Goal: Information Seeking & Learning: Learn about a topic

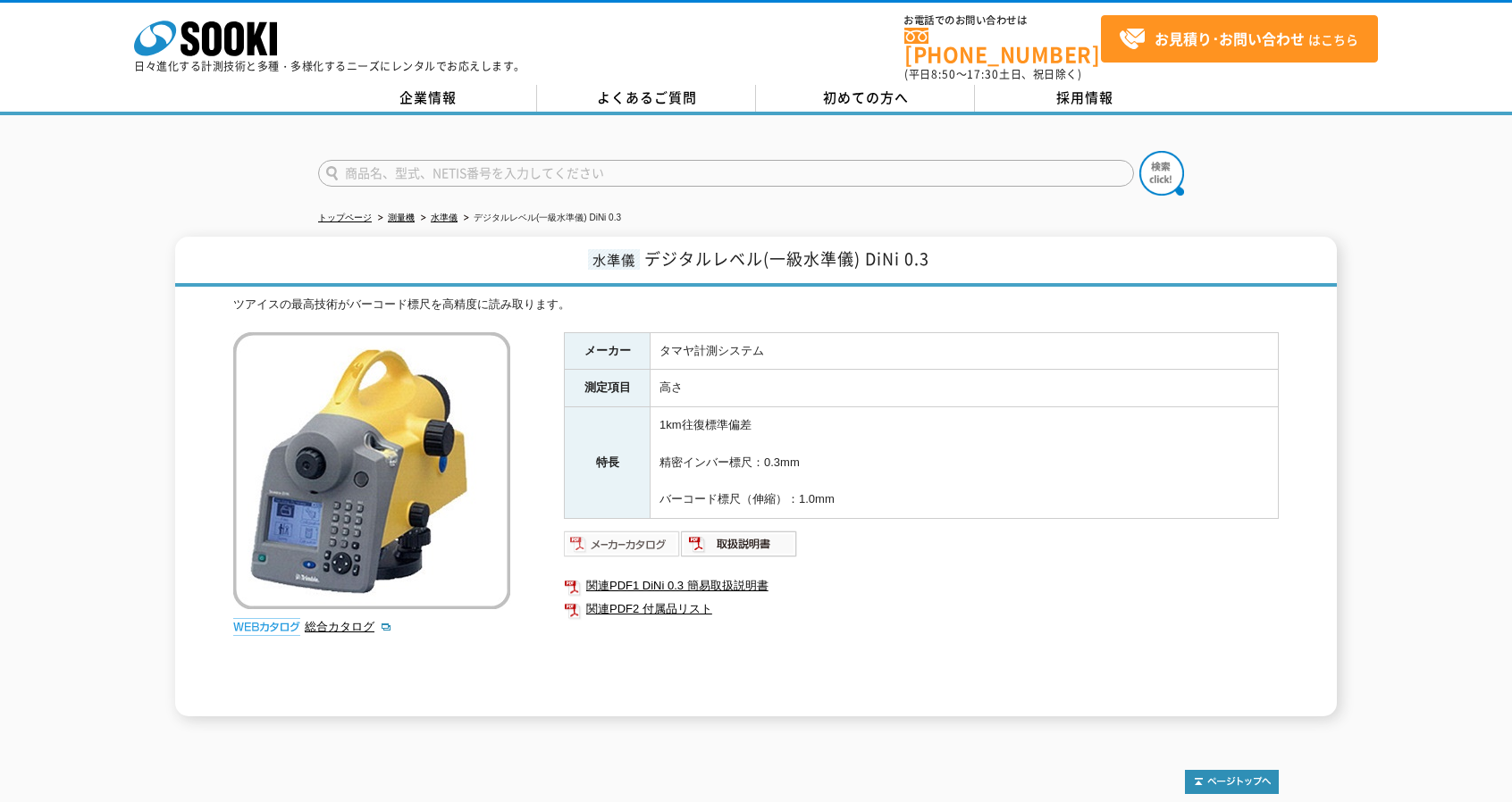
click at [609, 530] on img at bounding box center [622, 545] width 117 height 29
click at [746, 539] on img at bounding box center [739, 545] width 117 height 29
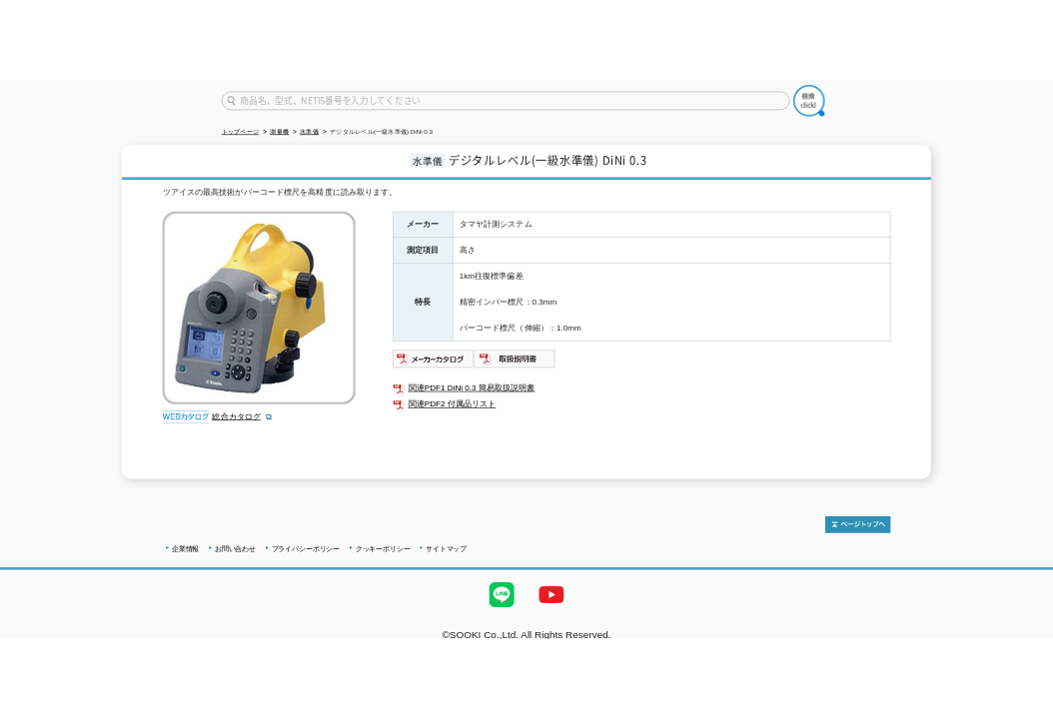
scroll to position [174, 0]
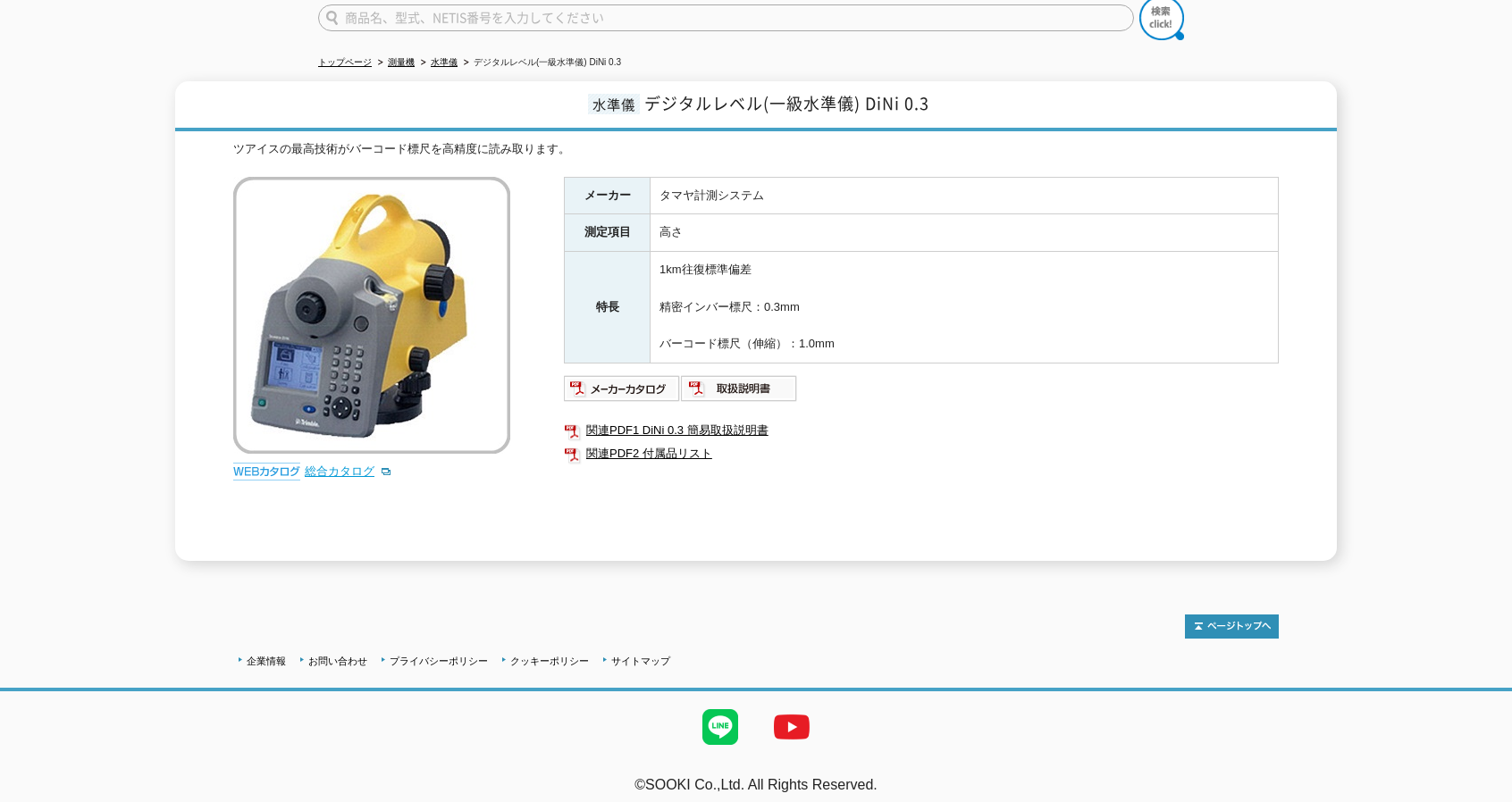
click at [348, 465] on link "総合カタログ" at bounding box center [349, 471] width 88 height 13
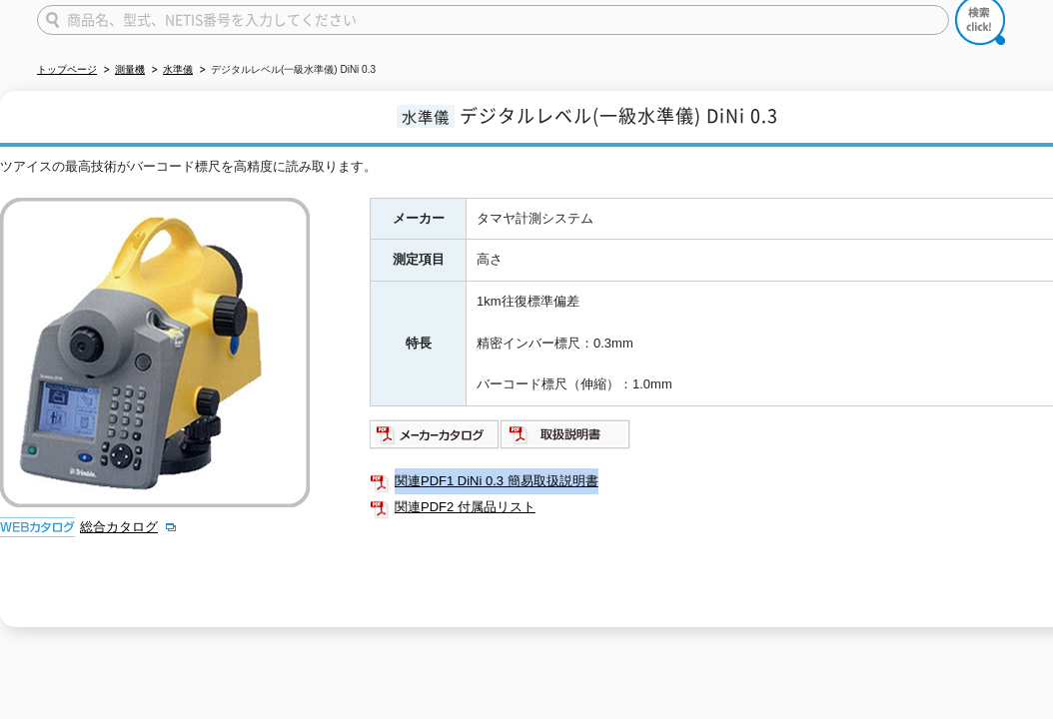
drag, startPoint x: 947, startPoint y: 432, endPoint x: 947, endPoint y: 446, distance: 14.0
click at [947, 446] on div "メーカー タマヤ計測システム 測定項目 高さ 特長 1km往復標準偏差 精密インバー標尺：0.3mm バーコード標尺（伸縮）：1.0mm 関連PDF1 DiN…" at bounding box center [769, 413] width 799 height 430
click at [765, 535] on div "メーカー タマヤ計測システム 測定項目 高さ 特長 1km往復標準偏差 精密インバー標尺：0.3mm バーコード標尺（伸縮）：1.0mm 関連PDF1 DiN…" at bounding box center [769, 413] width 799 height 430
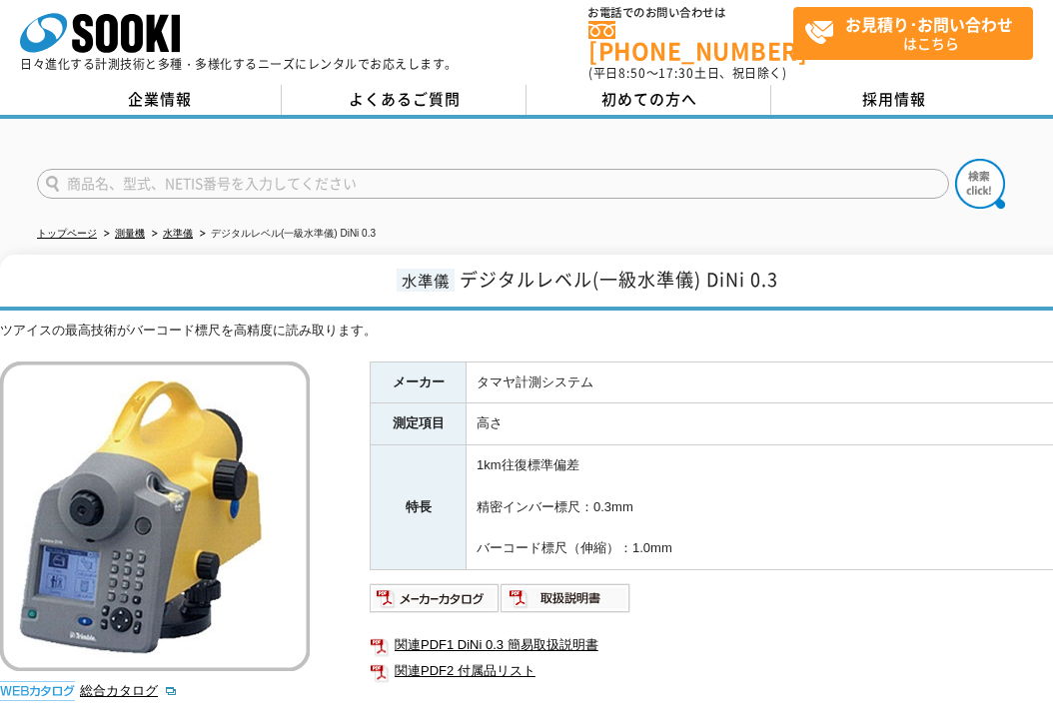
scroll to position [0, 0]
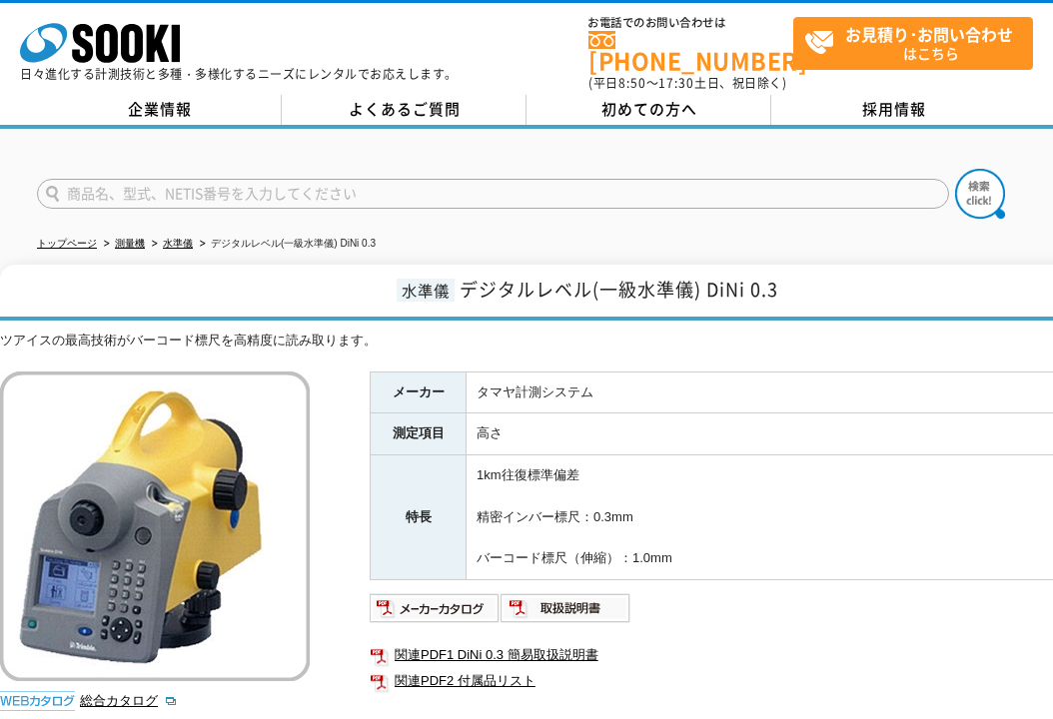
click at [957, 561] on td "1km往復標準偏差 精密インバー標尺：0.3mm バーコード標尺（伸縮）：1.0mm" at bounding box center [818, 518] width 702 height 125
